Goal: Find specific page/section

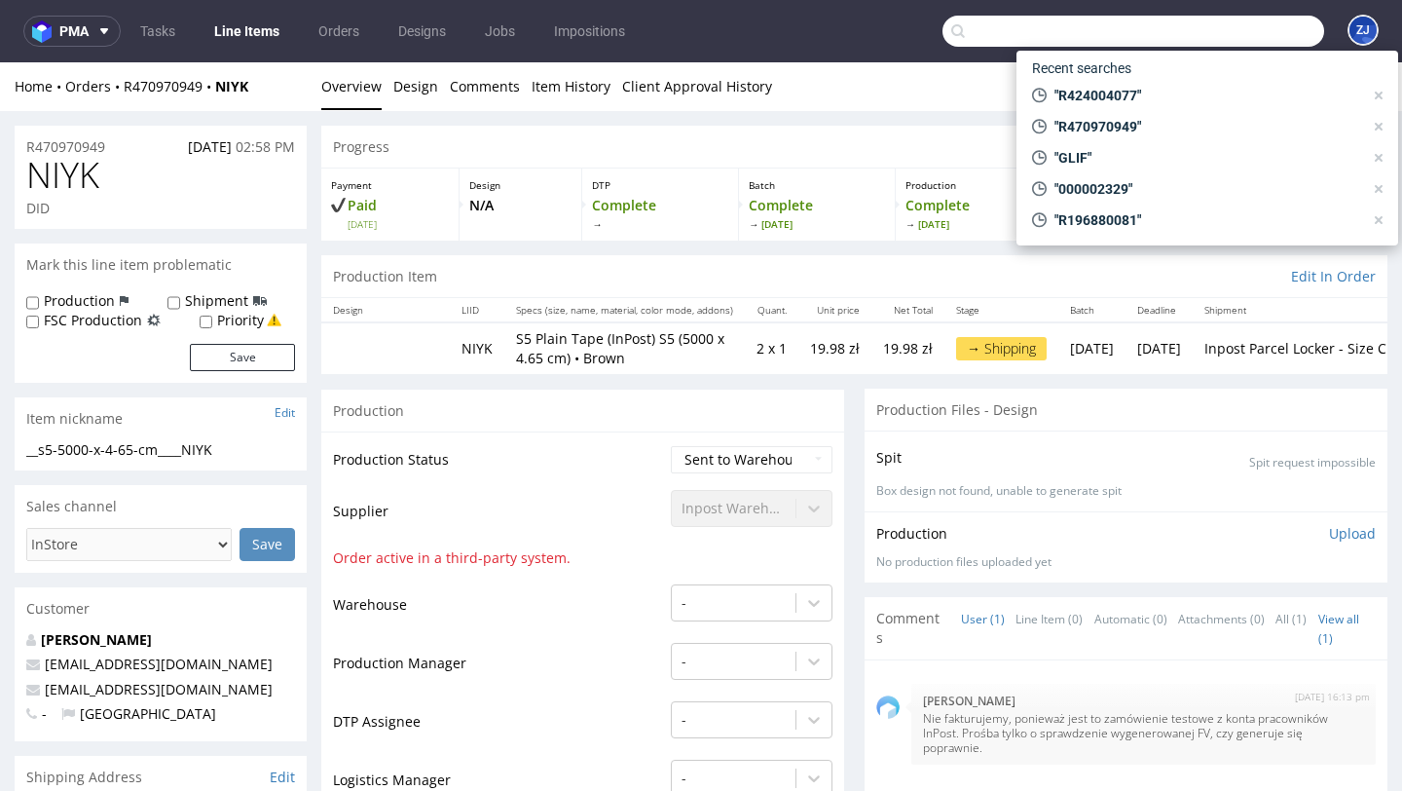
click at [1217, 38] on input "text" at bounding box center [1133, 31] width 382 height 31
paste input "CS10CodeForClient"
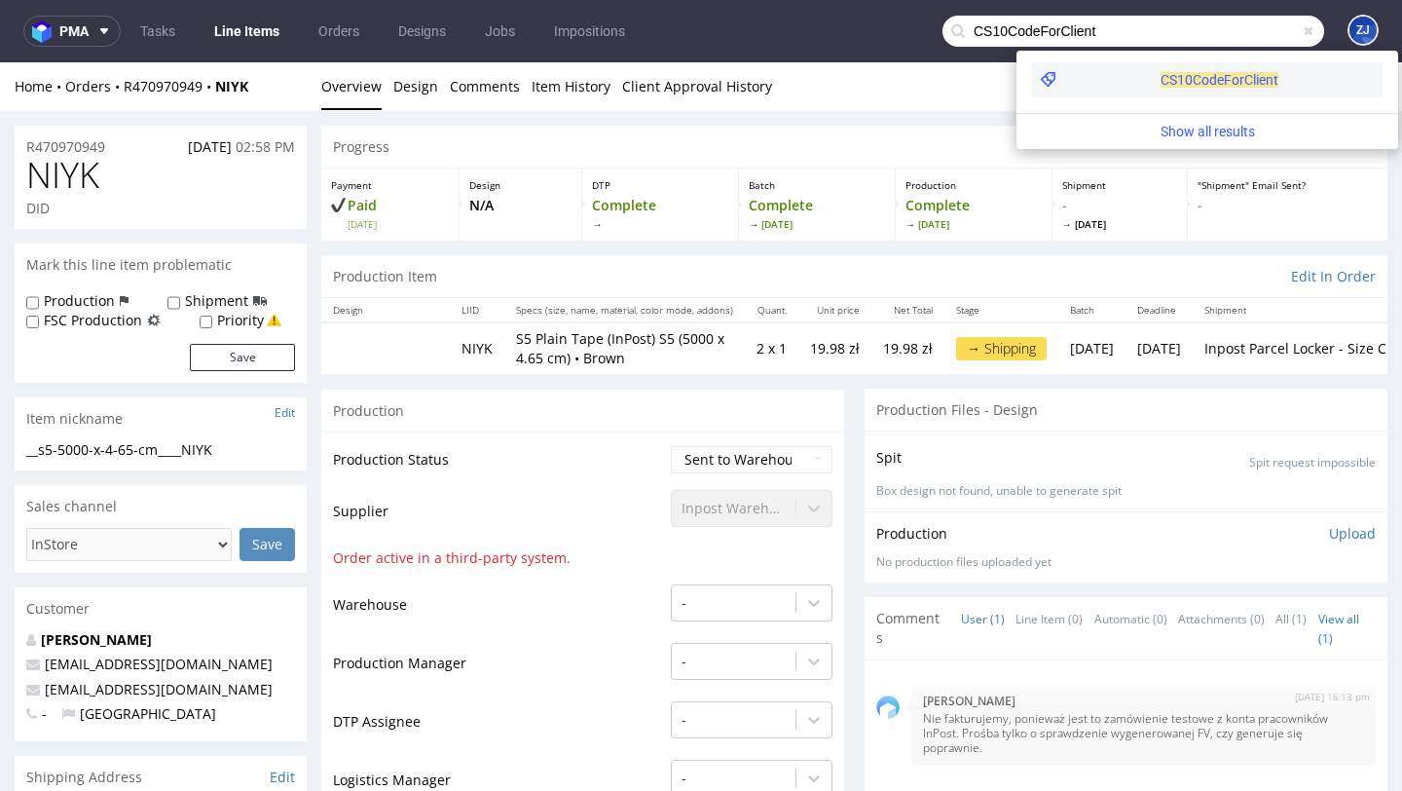
type input "CS10CodeForClient"
click at [1160, 75] on span "CS10CodeForClient" at bounding box center [1219, 80] width 118 height 16
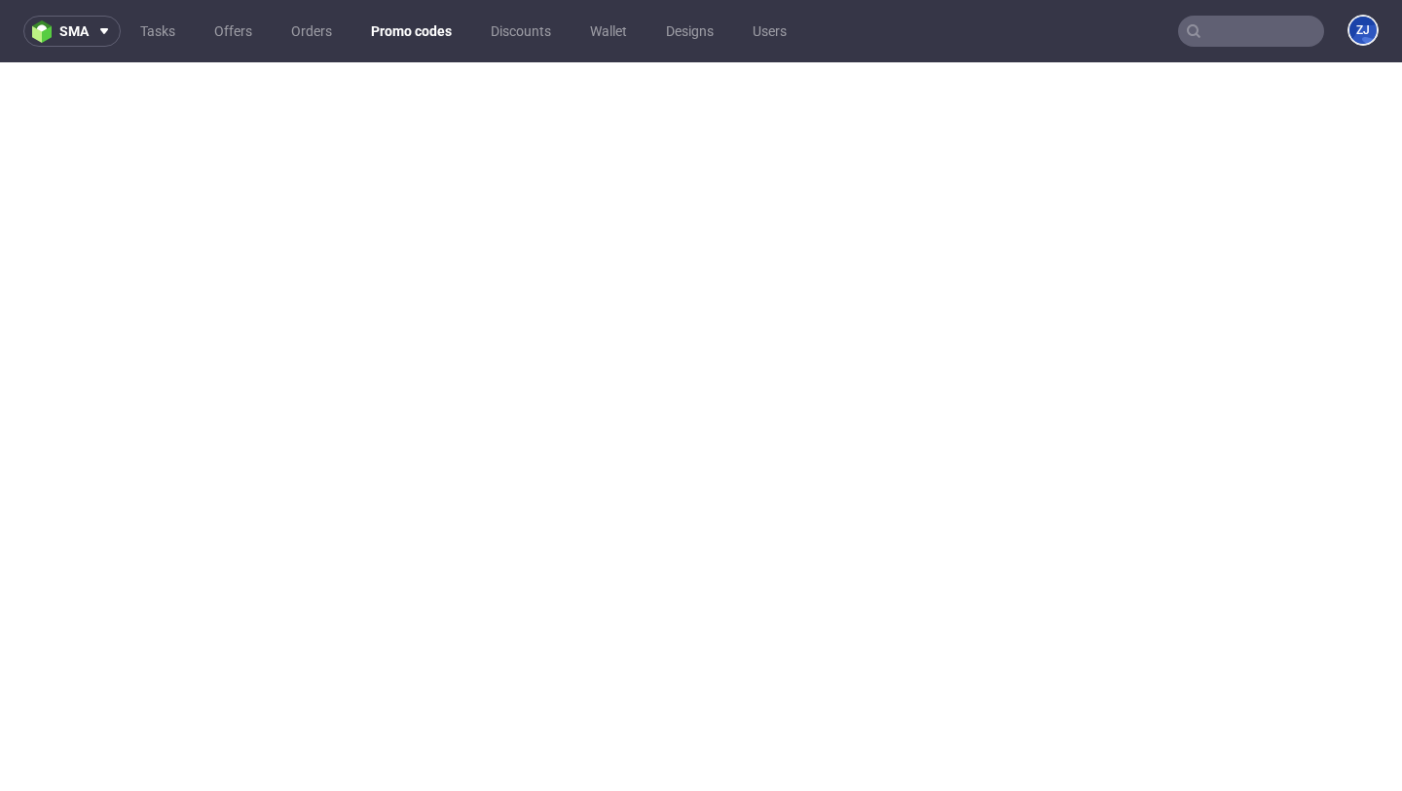
click at [422, 22] on link "Promo codes" at bounding box center [411, 31] width 104 height 31
